Goal: Task Accomplishment & Management: Manage account settings

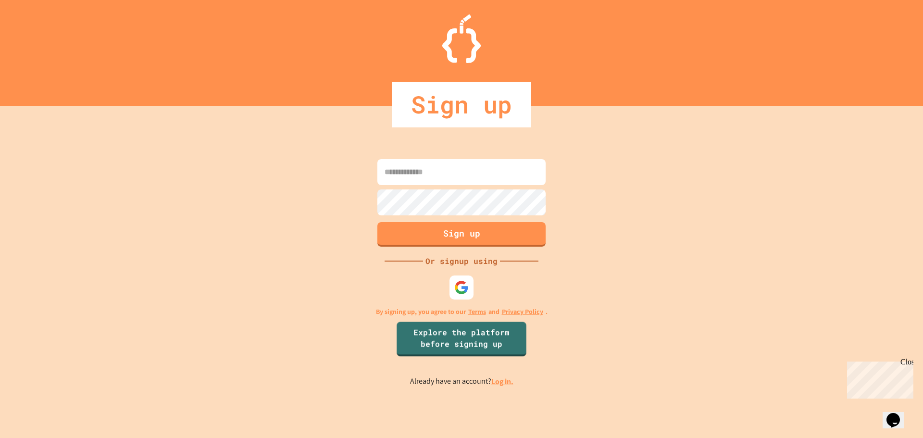
type input "**********"
click at [510, 384] on link "Log in." at bounding box center [502, 381] width 22 height 10
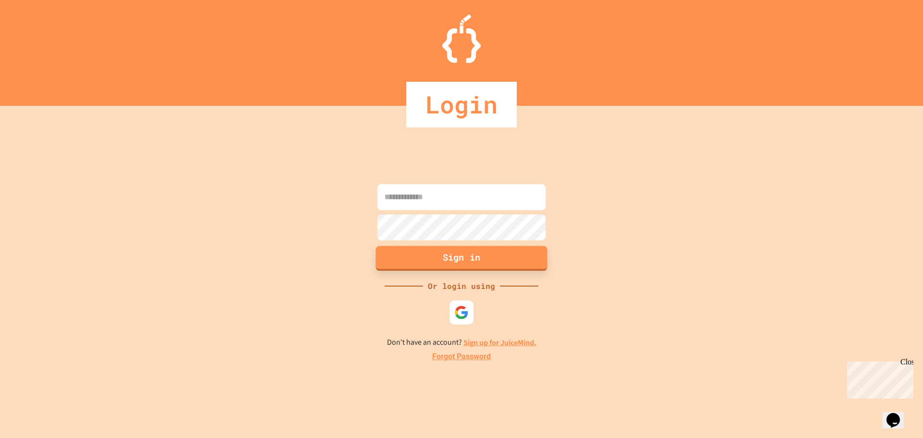
type input "**********"
click at [493, 251] on button "Sign in" at bounding box center [462, 258] width 172 height 25
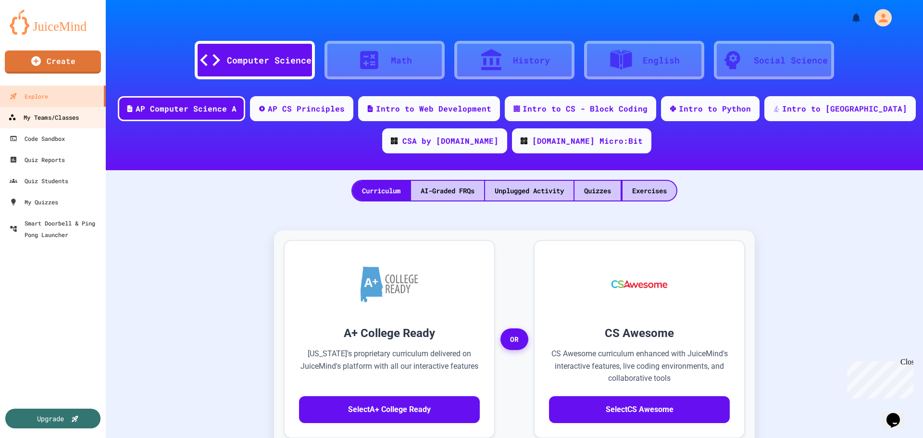
click at [68, 116] on div "My Teams/Classes" at bounding box center [43, 118] width 71 height 12
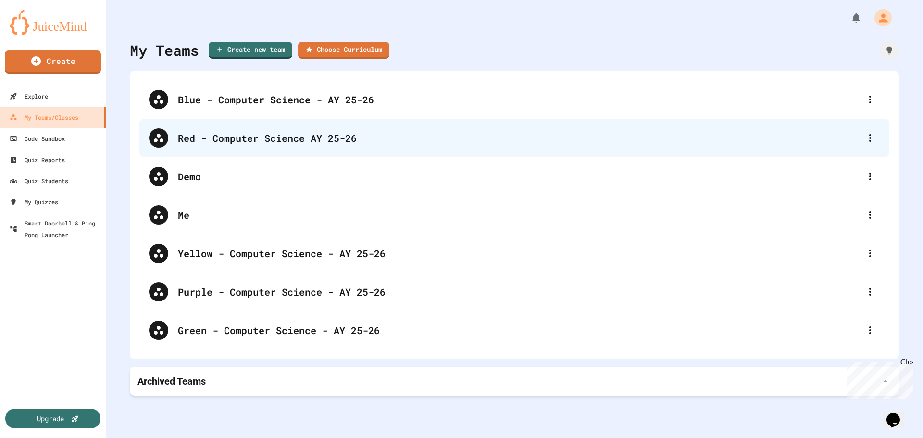
click at [236, 140] on div "Red - Computer Science AY 25-26" at bounding box center [519, 138] width 682 height 14
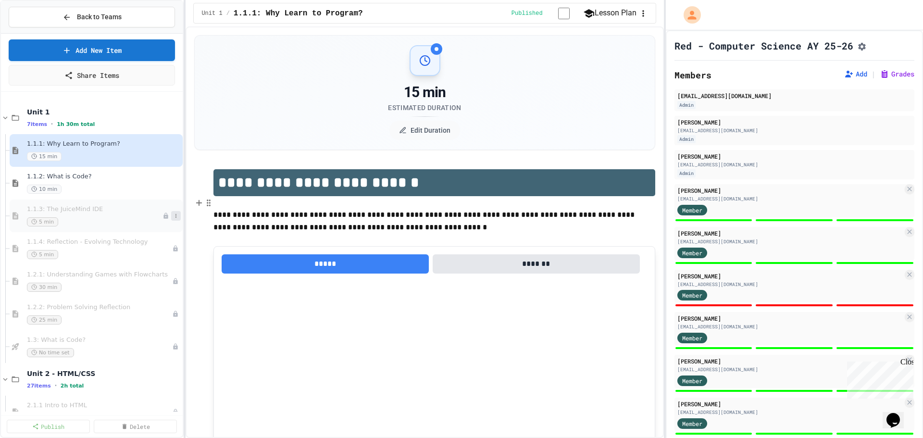
click at [173, 215] on icon at bounding box center [176, 216] width 6 height 6
click at [165, 285] on button "Delete" at bounding box center [149, 285] width 74 height 17
click at [107, 217] on div "5 min" at bounding box center [95, 221] width 136 height 9
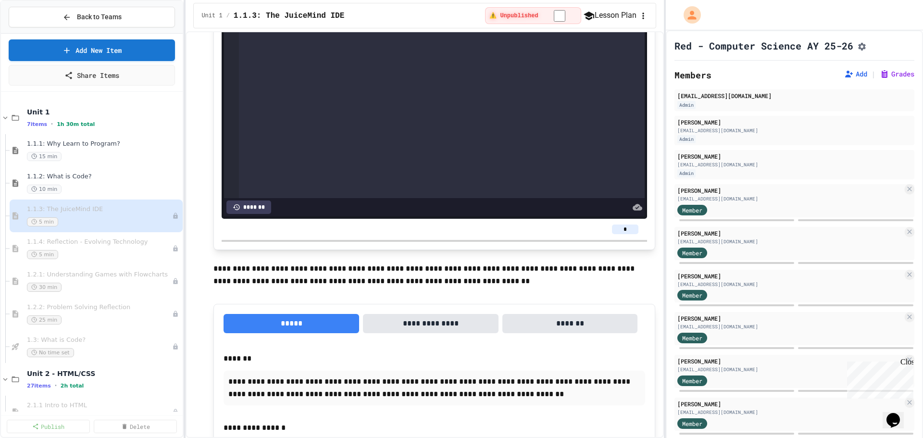
scroll to position [625, 0]
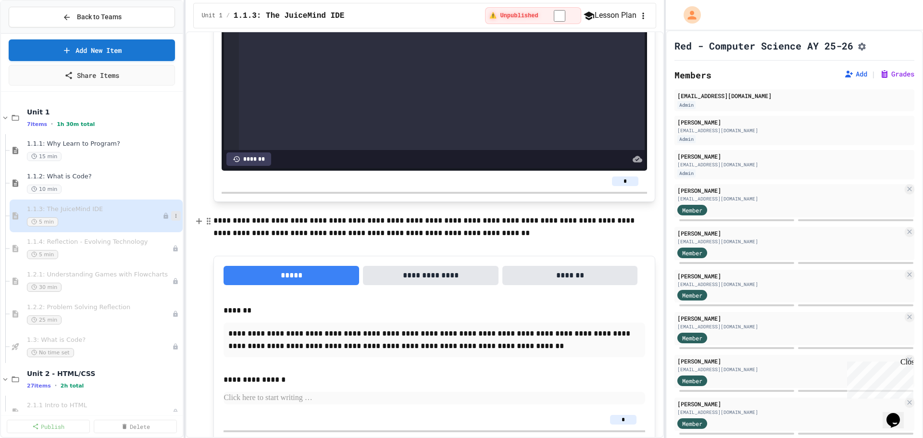
click at [173, 214] on icon at bounding box center [176, 216] width 6 height 6
click at [165, 288] on button "Delete" at bounding box center [149, 285] width 74 height 17
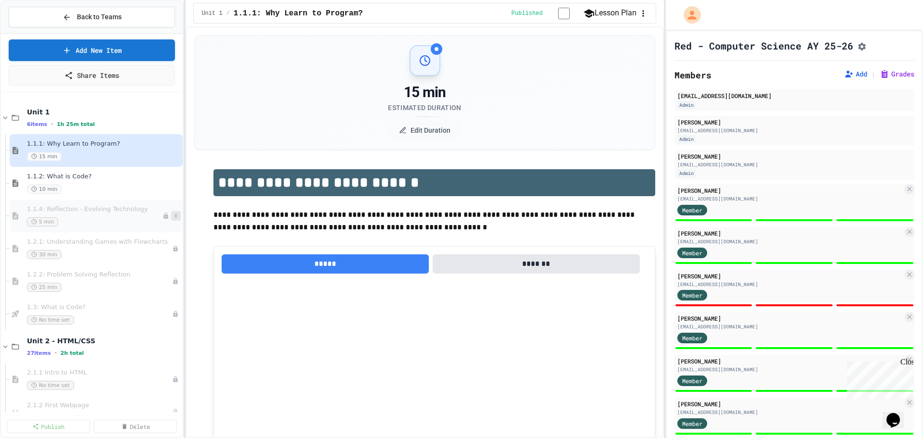
click at [173, 218] on icon at bounding box center [176, 216] width 6 height 6
click at [170, 284] on button "Delete" at bounding box center [149, 285] width 74 height 17
drag, startPoint x: 470, startPoint y: 241, endPoint x: 458, endPoint y: 244, distance: 12.8
click at [171, 211] on button at bounding box center [176, 216] width 10 height 10
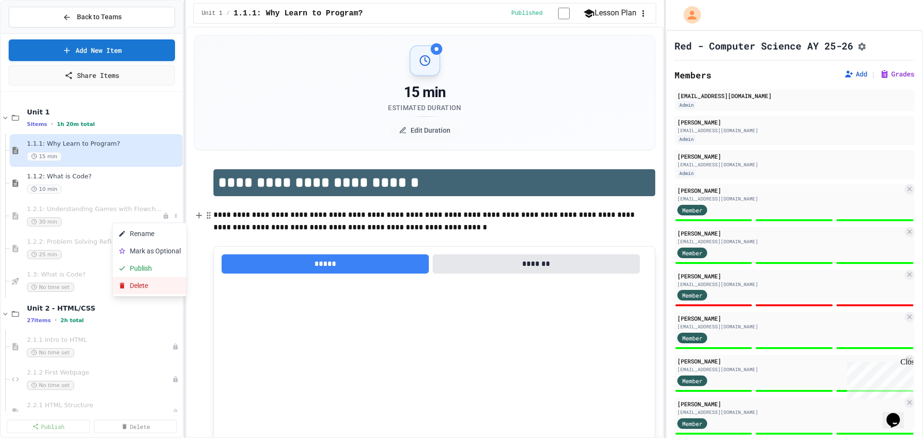
click at [173, 284] on button "Delete" at bounding box center [149, 285] width 74 height 17
drag, startPoint x: 476, startPoint y: 239, endPoint x: 439, endPoint y: 247, distance: 37.9
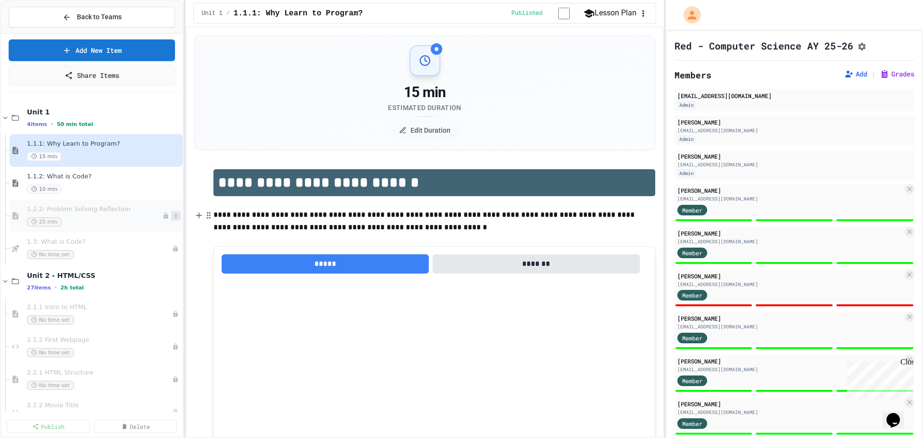
click at [173, 216] on icon at bounding box center [176, 216] width 6 height 6
click at [173, 284] on button "Delete" at bounding box center [149, 285] width 74 height 17
click at [103, 211] on span "1.3: What is Code?" at bounding box center [95, 209] width 136 height 8
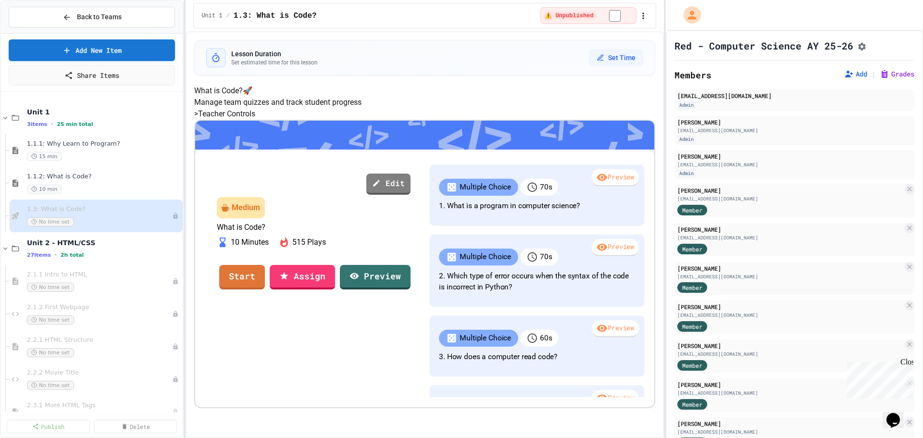
scroll to position [4, 0]
click at [171, 215] on button at bounding box center [176, 216] width 10 height 10
click at [158, 285] on button "Delete" at bounding box center [149, 285] width 74 height 17
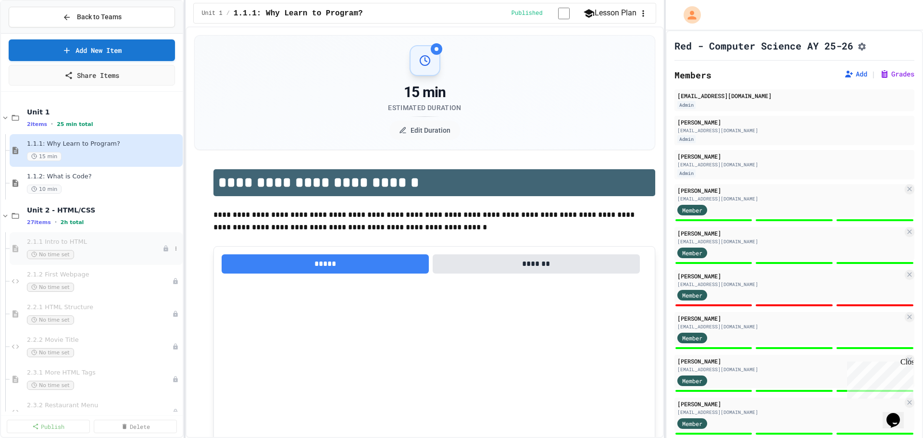
click at [90, 240] on span "2.1.1 Intro to HTML" at bounding box center [95, 242] width 136 height 8
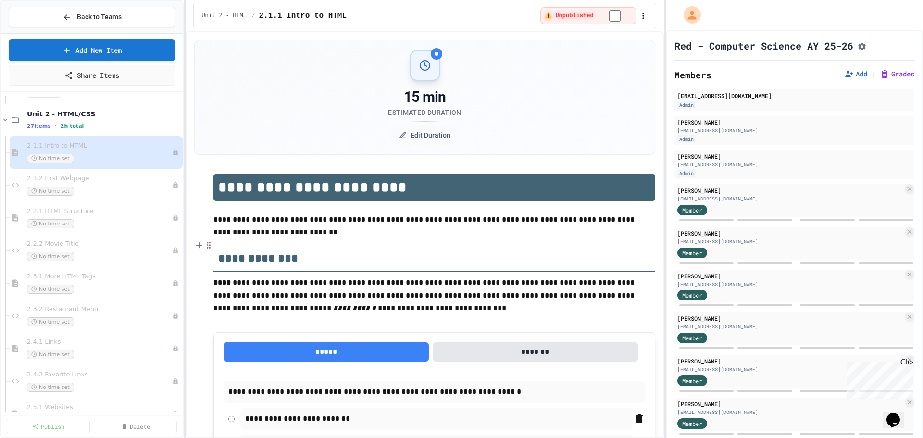
scroll to position [48, 0]
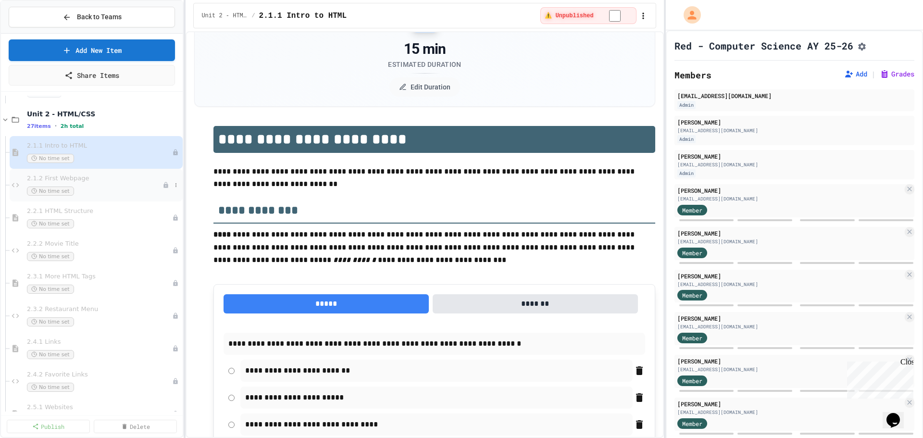
click at [124, 186] on div "No time set" at bounding box center [95, 190] width 136 height 9
